Goal: Task Accomplishment & Management: Complete application form

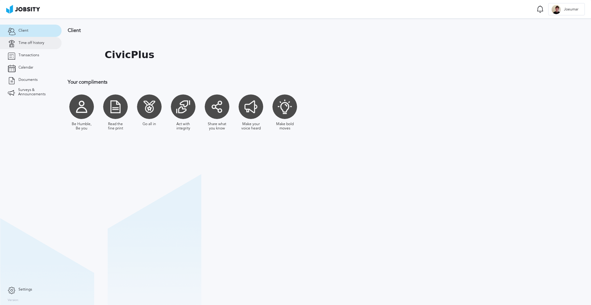
click at [34, 45] on span "Time off history" at bounding box center [31, 43] width 26 height 4
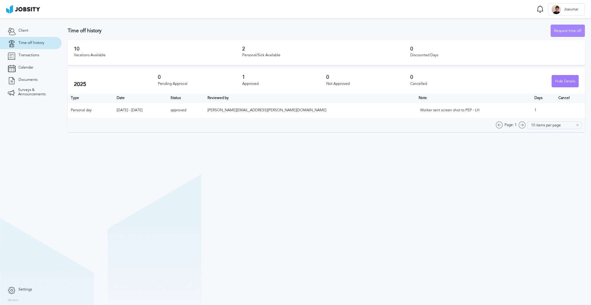
click at [560, 33] on div "Request time off" at bounding box center [568, 31] width 34 height 12
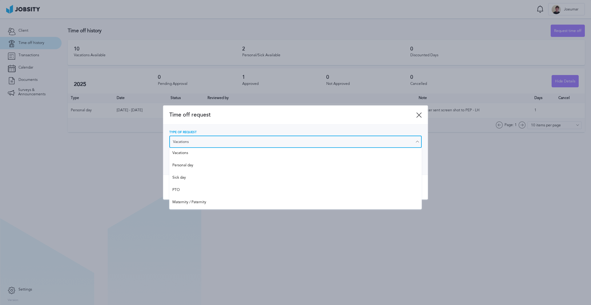
click at [325, 141] on input "Vacations" at bounding box center [295, 142] width 252 height 12
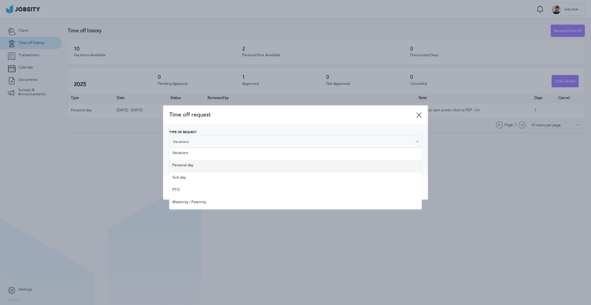
type input "Personal day"
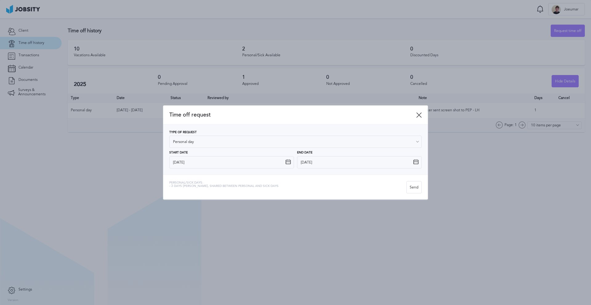
click at [240, 165] on div "Type of Request Personal day Vacations Personal day Sick day PTO Maternity / Pa…" at bounding box center [295, 150] width 252 height 38
click at [252, 161] on input "[DATE]" at bounding box center [231, 162] width 125 height 12
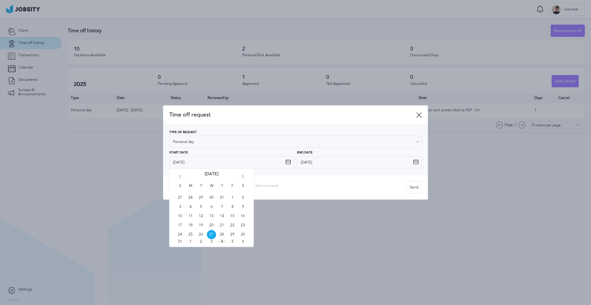
click at [222, 241] on span "4" at bounding box center [221, 241] width 9 height 5
type input "[DATE]"
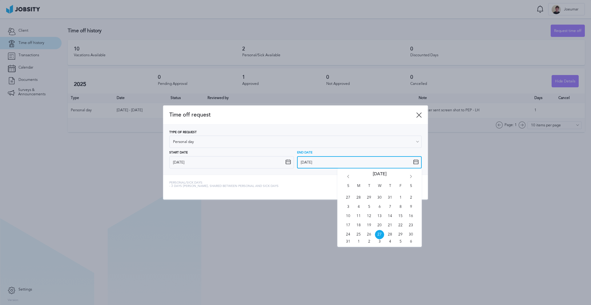
click at [330, 165] on input "[DATE]" at bounding box center [359, 162] width 125 height 12
click at [399, 242] on span "5" at bounding box center [400, 241] width 9 height 5
type input "[DATE]"
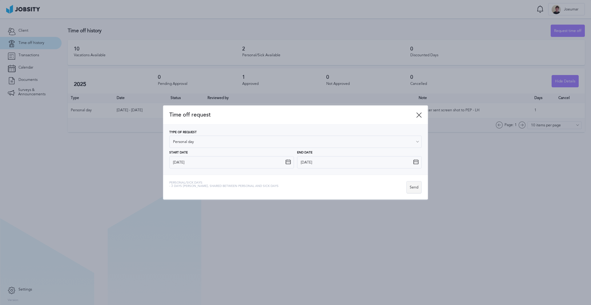
click at [411, 189] on div "Send" at bounding box center [413, 188] width 15 height 12
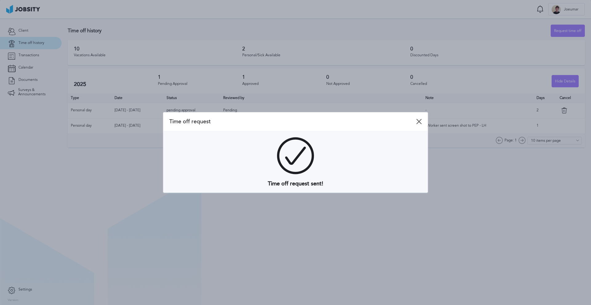
click at [419, 121] on icon at bounding box center [419, 122] width 6 height 6
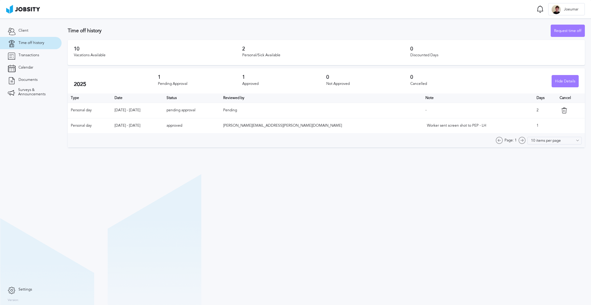
click at [225, 232] on section "Time off history Request time off 10 Vacations Available 2 Personal/Sick Availa…" at bounding box center [326, 161] width 529 height 287
